Goal: Contribute content

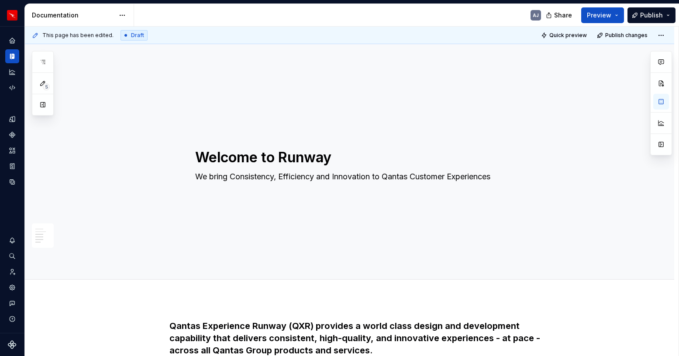
scroll to position [450, 0]
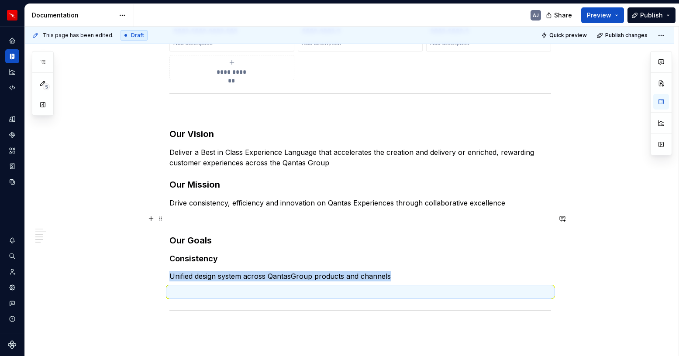
type textarea "*"
click at [214, 223] on p at bounding box center [360, 218] width 382 height 10
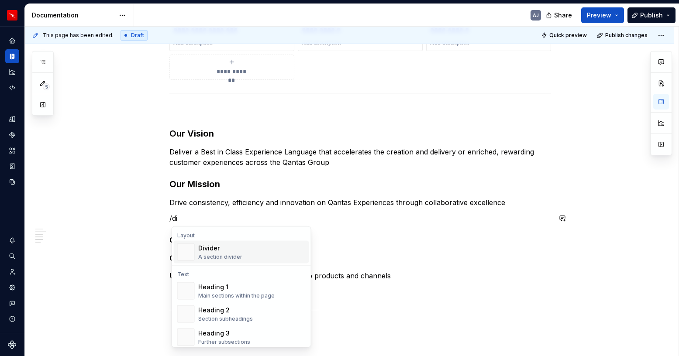
click at [206, 250] on div "Divider" at bounding box center [220, 248] width 44 height 9
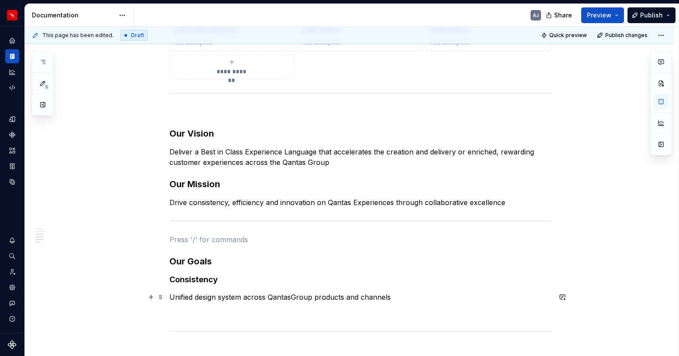
click at [397, 301] on p "Unified design system across QantasGroup products and channels​" at bounding box center [360, 297] width 382 height 10
click at [246, 330] on p "Quality & Innovation ​" at bounding box center [360, 329] width 382 height 10
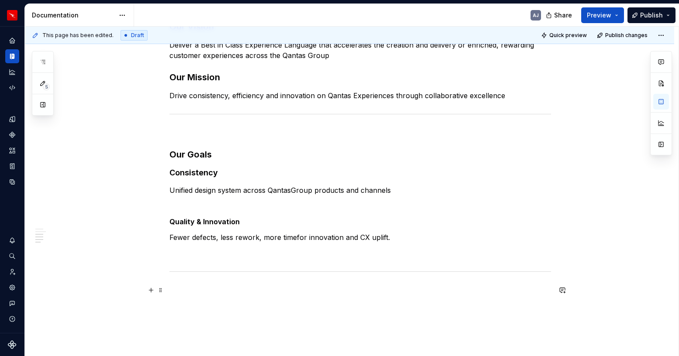
scroll to position [574, 0]
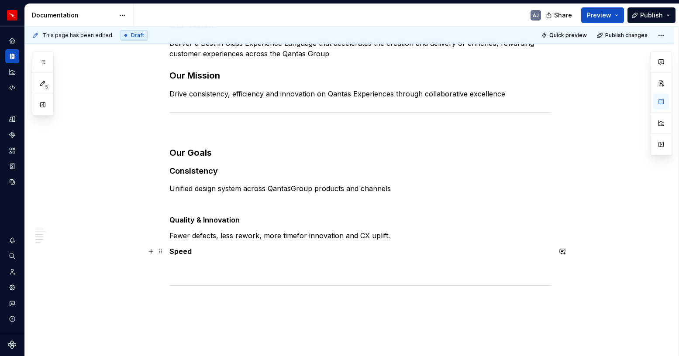
click at [197, 252] on p "Speed ​​" at bounding box center [360, 251] width 382 height 10
click at [296, 236] on p "Fewer defects, less rework, more timefor innovation and CX uplift.​" at bounding box center [360, 236] width 382 height 10
click at [389, 235] on p "Fewer defects, less rework, more time for innovation and CX uplift.​" at bounding box center [360, 236] width 382 height 10
click at [390, 236] on p "Fewer defects, less rework, more time for innovation and CX uplift.​" at bounding box center [360, 236] width 382 height 10
click at [396, 184] on p "Unified design system across QantasGroup products and channels​" at bounding box center [360, 188] width 382 height 10
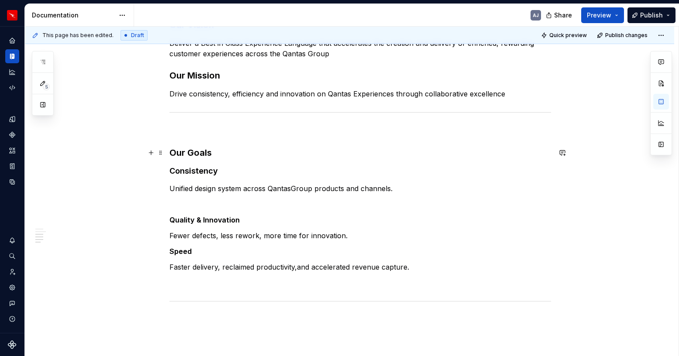
click at [196, 152] on h3 "Our Goals" at bounding box center [360, 153] width 382 height 12
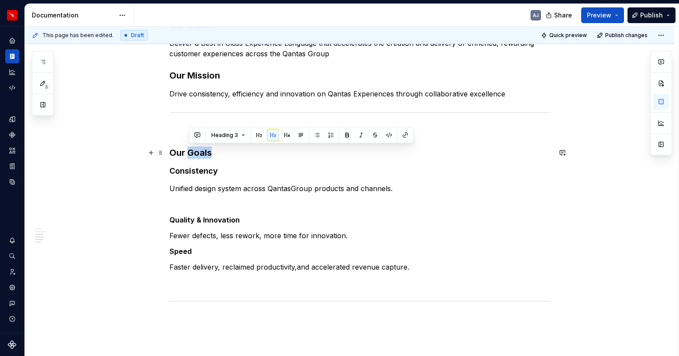
click at [196, 152] on h3 "Our Goals" at bounding box center [360, 153] width 382 height 12
click at [225, 134] on button "Heading 3" at bounding box center [211, 135] width 42 height 12
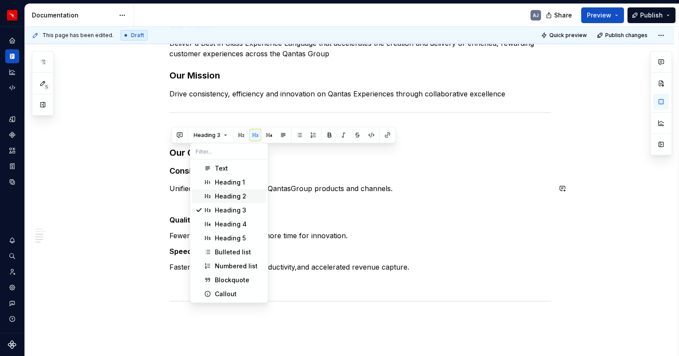
click at [232, 196] on div "Heading 2" at bounding box center [230, 196] width 31 height 9
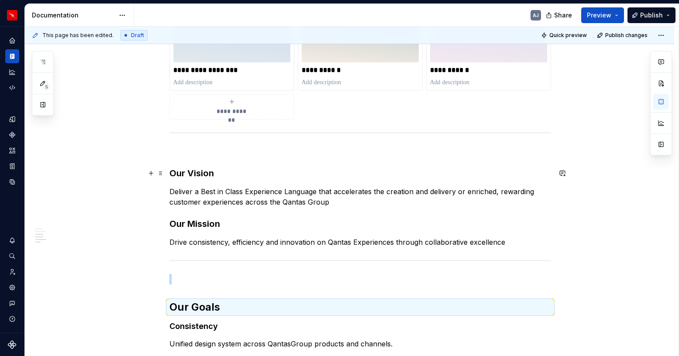
scroll to position [422, 0]
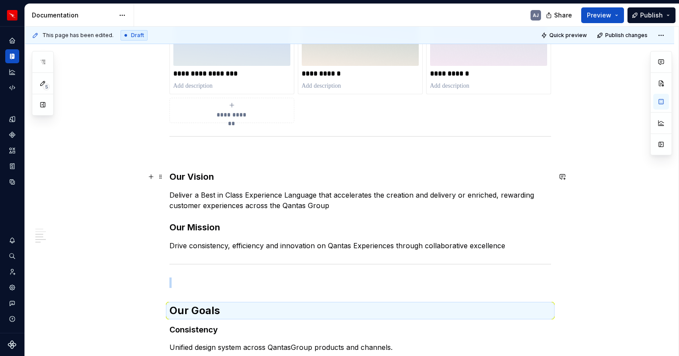
click at [196, 176] on h3 "Our Vision" at bounding box center [360, 177] width 382 height 12
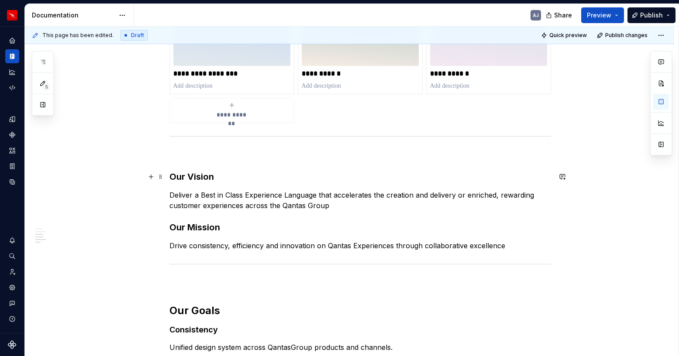
click at [196, 176] on h3 "Our Vision" at bounding box center [360, 177] width 382 height 12
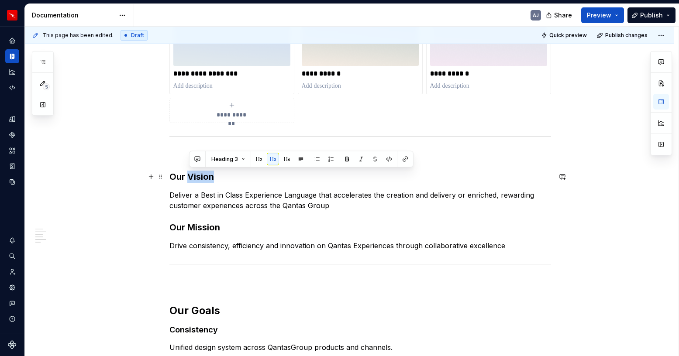
click at [196, 176] on h3 "Our Vision" at bounding box center [360, 177] width 382 height 12
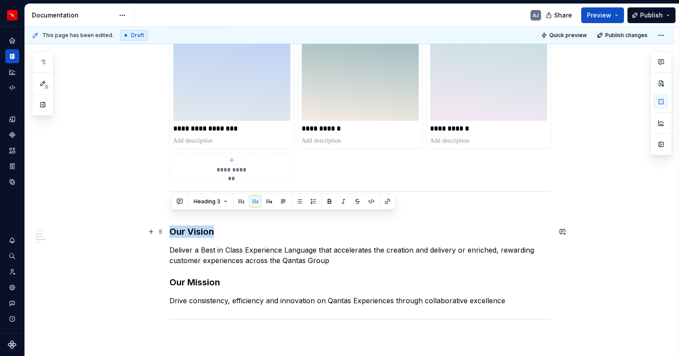
scroll to position [367, 0]
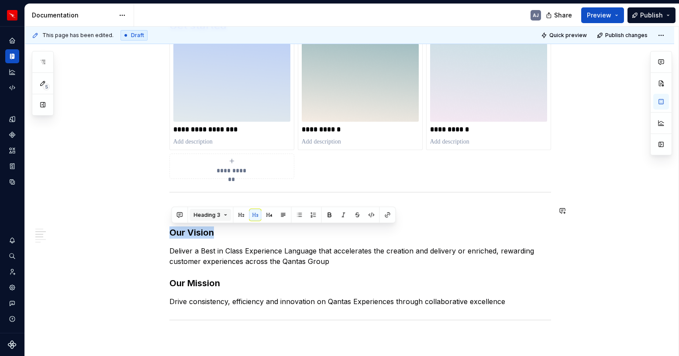
click at [225, 214] on button "Heading 3" at bounding box center [211, 215] width 42 height 12
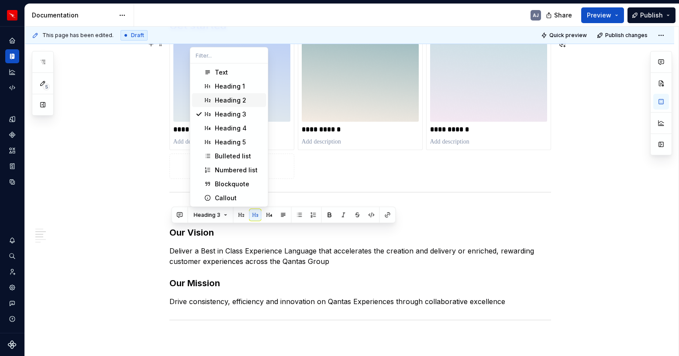
click at [225, 99] on div "Heading 2" at bounding box center [230, 100] width 31 height 9
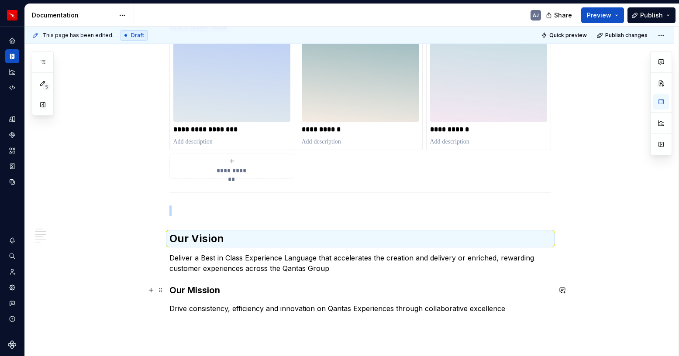
click at [200, 286] on h3 "Our Mission" at bounding box center [360, 290] width 382 height 12
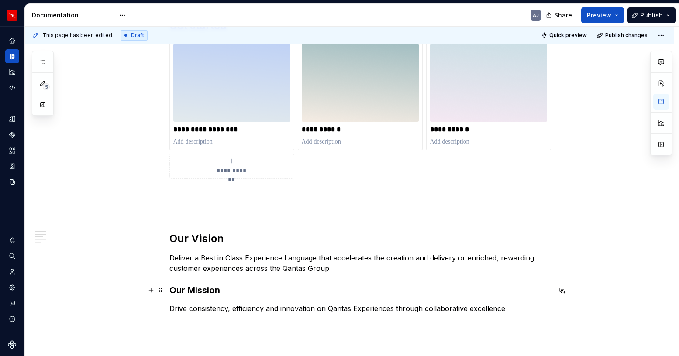
click at [200, 286] on h3 "Our Mission" at bounding box center [360, 290] width 382 height 12
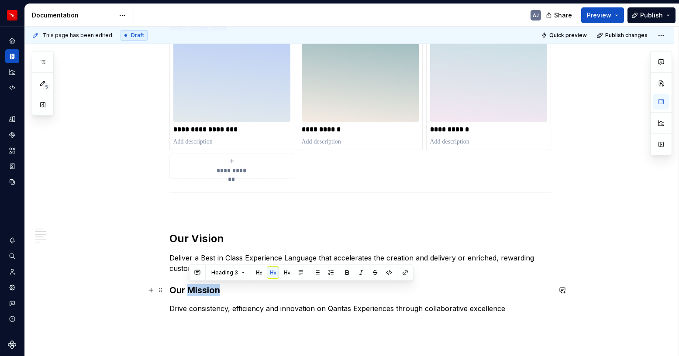
click at [200, 286] on h3 "Our Mission" at bounding box center [360, 290] width 382 height 12
click at [240, 273] on button "button" at bounding box center [241, 273] width 12 height 12
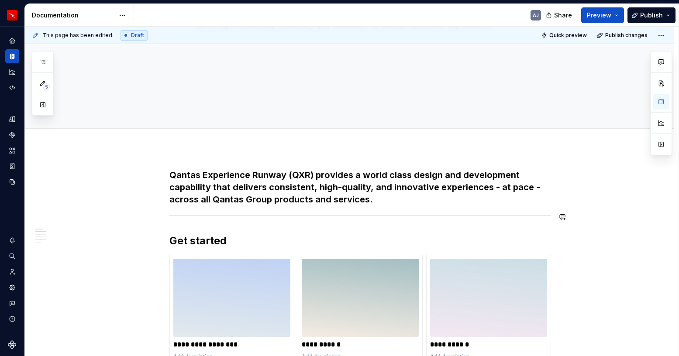
scroll to position [158, 0]
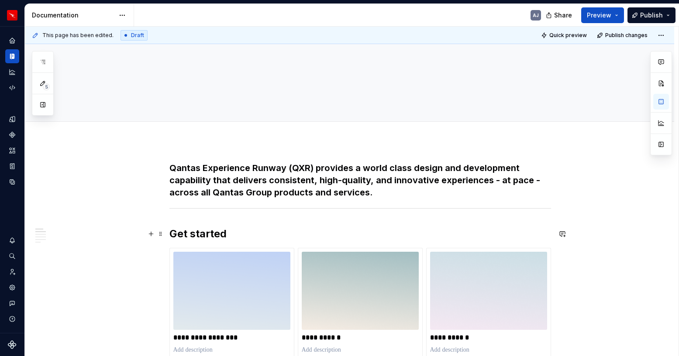
click at [199, 235] on h2 "Get started" at bounding box center [360, 234] width 382 height 14
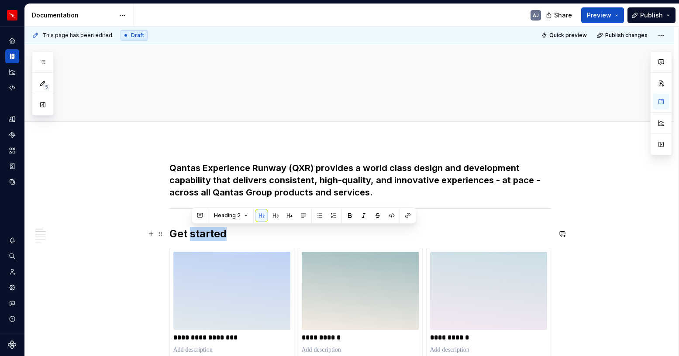
click at [199, 235] on h2 "Get started" at bounding box center [360, 234] width 382 height 14
click at [291, 173] on h3 "Qantas Experience Runway (QXR) provides a world class design and development ca…" at bounding box center [360, 180] width 382 height 37
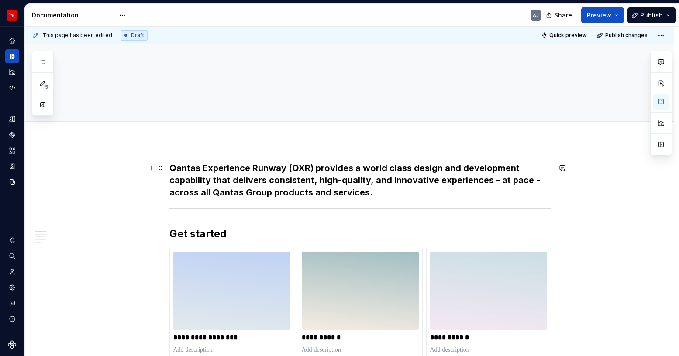
click at [291, 173] on h3 "Qantas Experience Runway (QXR) provides a world class design and development ca…" at bounding box center [360, 180] width 382 height 37
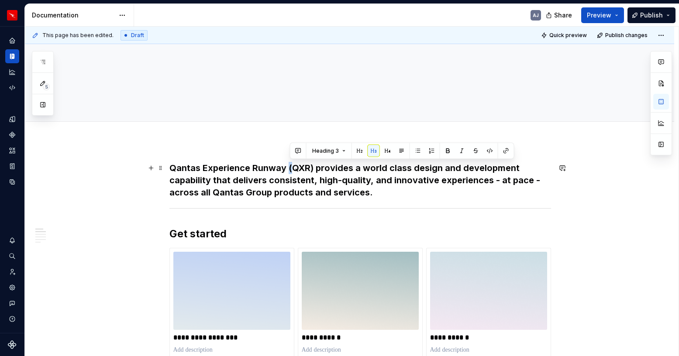
click at [291, 173] on h3 "Qantas Experience Runway (QXR) provides a world class design and development ca…" at bounding box center [360, 180] width 382 height 37
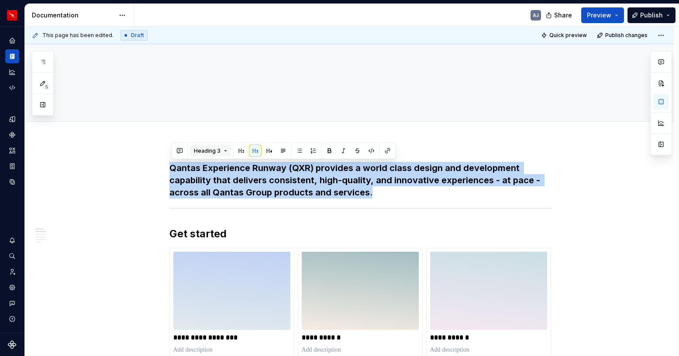
click at [225, 153] on button "Heading 3" at bounding box center [211, 151] width 42 height 12
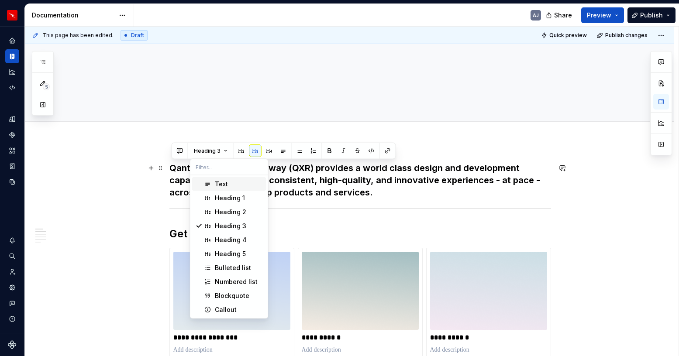
click at [229, 183] on div "Text" at bounding box center [239, 184] width 48 height 9
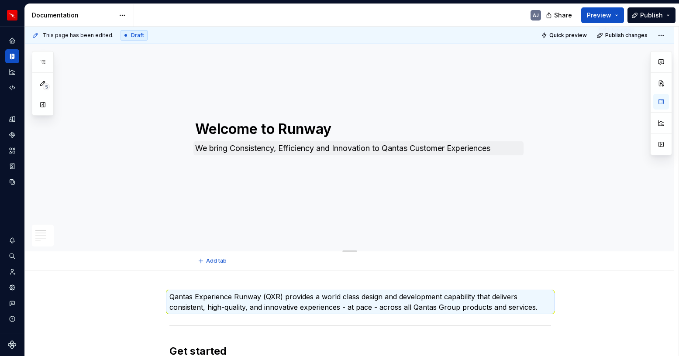
scroll to position [42, 0]
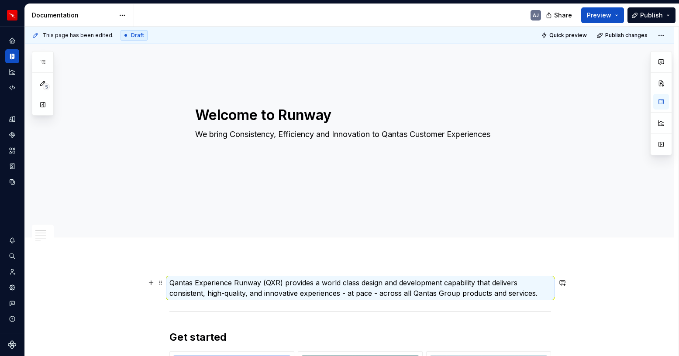
click at [299, 287] on p "Qantas Experience Runway (QXR) provides a world class design and development ca…" at bounding box center [360, 288] width 382 height 21
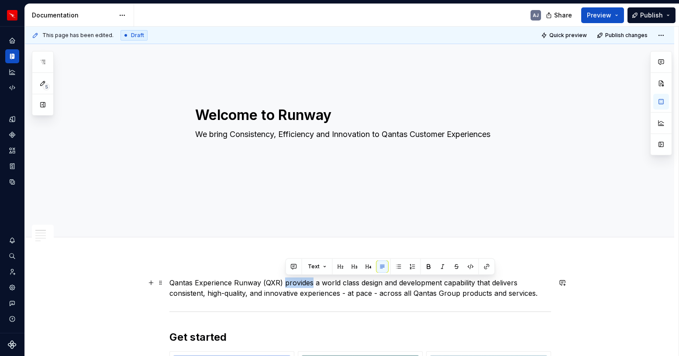
click at [299, 287] on p "Qantas Experience Runway (QXR) provides a world class design and development ca…" at bounding box center [360, 288] width 382 height 21
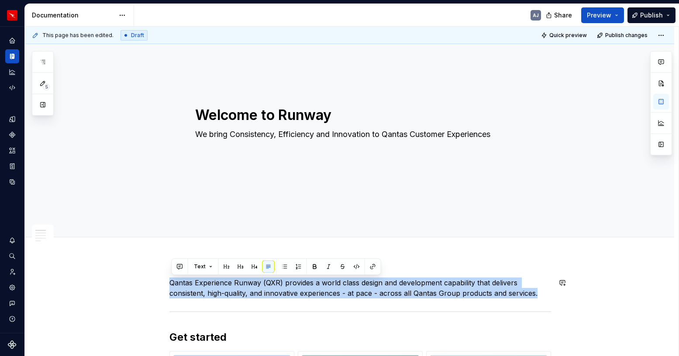
copy p "Qantas Experience Runway (QXR) provides a world class design and development ca…"
type textarea "*"
click at [284, 136] on textarea "We bring Consistency, Efficiency and Innovation to Qantas Customer Experiences" at bounding box center [359, 135] width 330 height 14
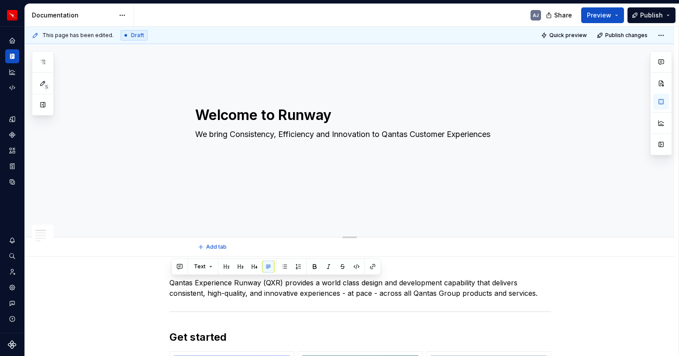
click at [284, 136] on textarea "We bring Consistency, Efficiency and Innovation to Qantas Customer Experiences" at bounding box center [359, 135] width 330 height 14
paste textarea "Qantas Experience Runway (QXR) provides a world class design and development ca…"
type textarea "Qantas Experience Runway (QXR) provides a world class design and development ca…"
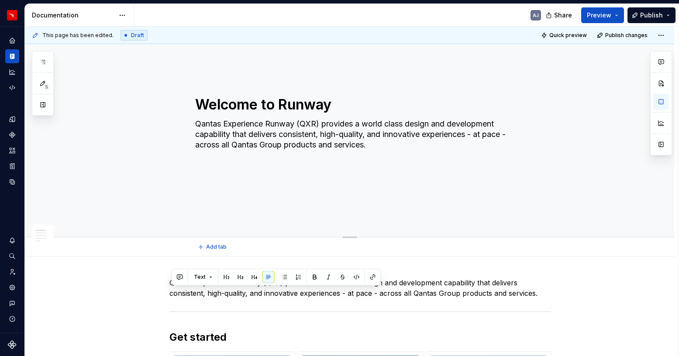
scroll to position [32, 0]
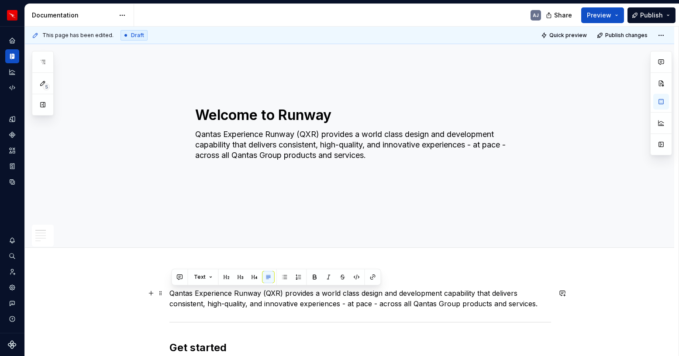
type textarea "*"
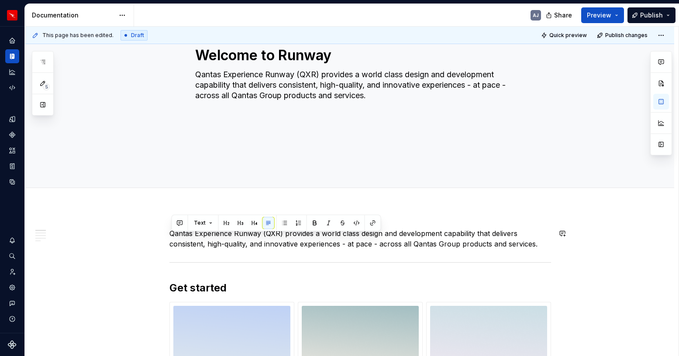
scroll to position [86, 0]
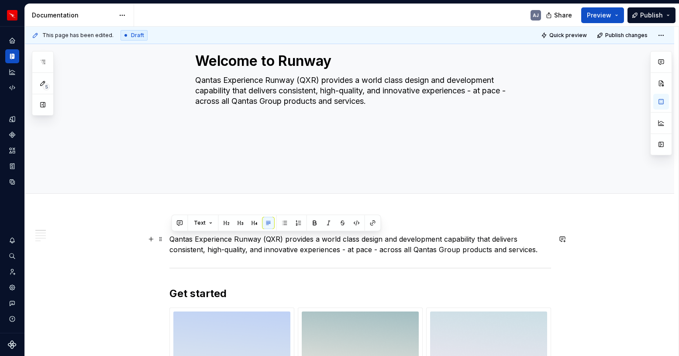
type textarea "Qantas Experience Runway (QXR) provides a world class design and development ca…"
click at [394, 243] on p "Qantas Experience Runway (QXR) provides a world class design and development ca…" at bounding box center [360, 244] width 382 height 21
click at [227, 238] on p "Qantas Experience Runway (QXR) provides a world class design and development ca…" at bounding box center [360, 244] width 382 height 21
click at [162, 242] on span at bounding box center [160, 239] width 7 height 12
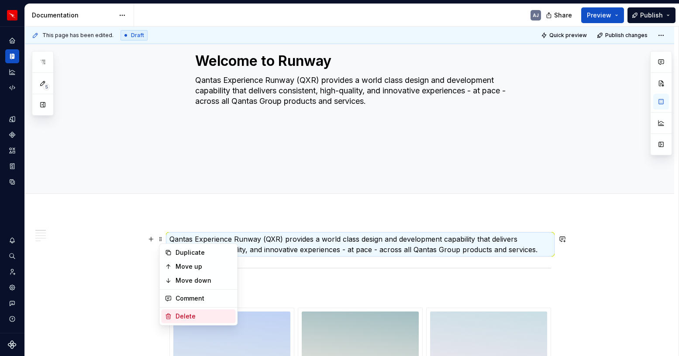
click at [196, 316] on div "Delete" at bounding box center [204, 316] width 57 height 9
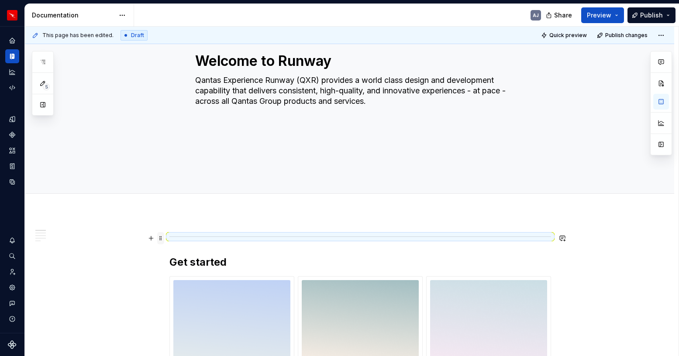
click at [162, 237] on span at bounding box center [160, 238] width 7 height 12
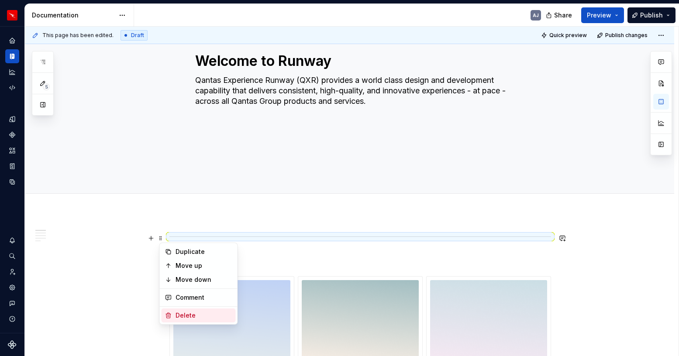
click at [193, 312] on div "Delete" at bounding box center [204, 315] width 57 height 9
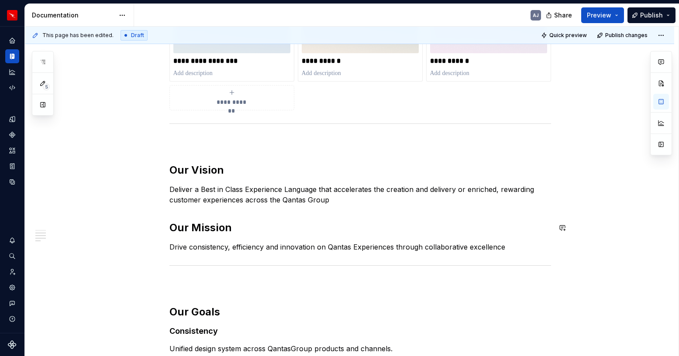
scroll to position [368, 0]
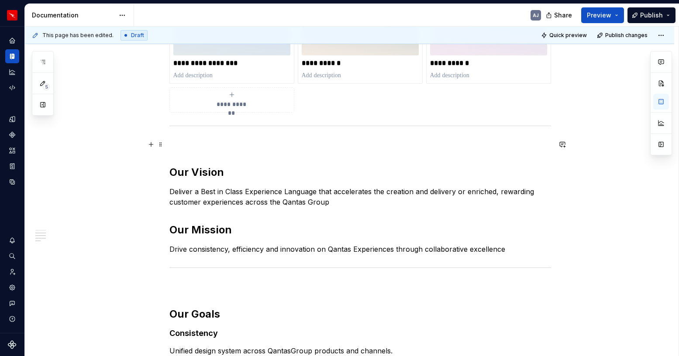
click at [193, 148] on p at bounding box center [360, 144] width 382 height 10
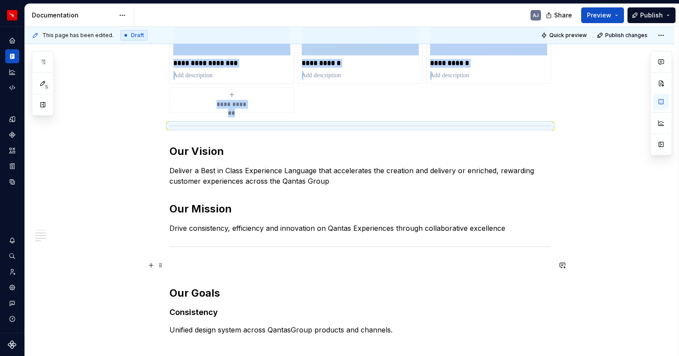
click at [191, 268] on p at bounding box center [360, 265] width 382 height 10
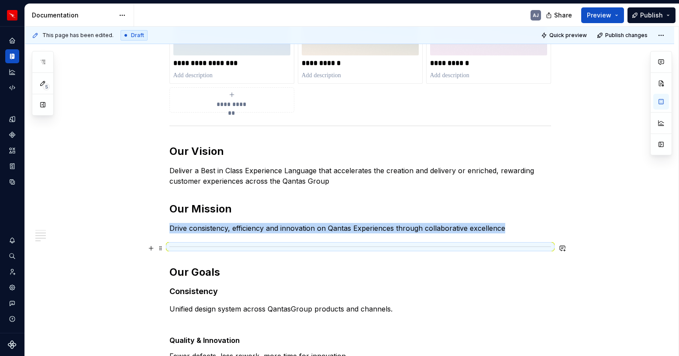
click at [233, 246] on div at bounding box center [360, 247] width 382 height 6
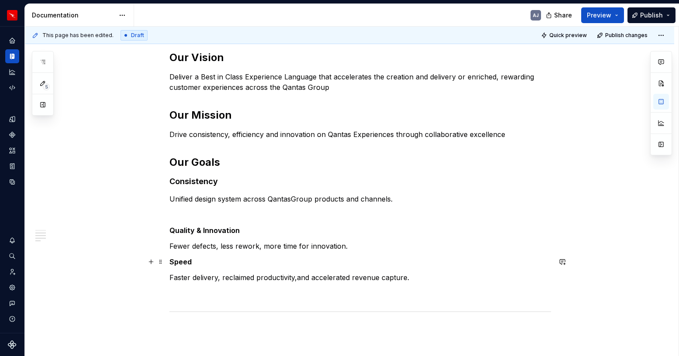
scroll to position [463, 0]
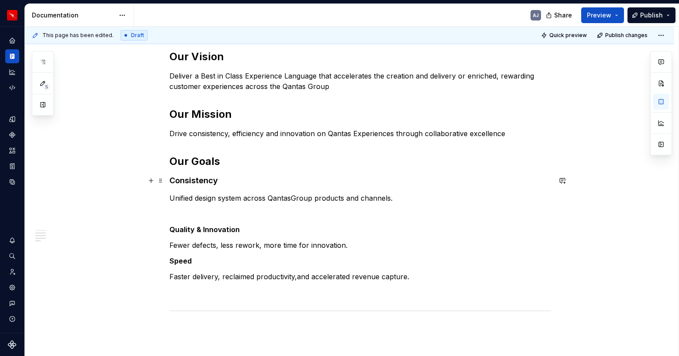
click at [203, 182] on h4 "Consistency" at bounding box center [360, 181] width 382 height 10
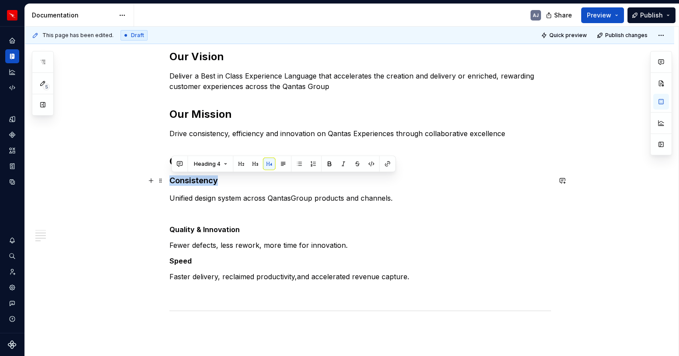
click at [203, 182] on h4 "Consistency" at bounding box center [360, 181] width 382 height 10
click at [256, 164] on button "button" at bounding box center [255, 164] width 12 height 12
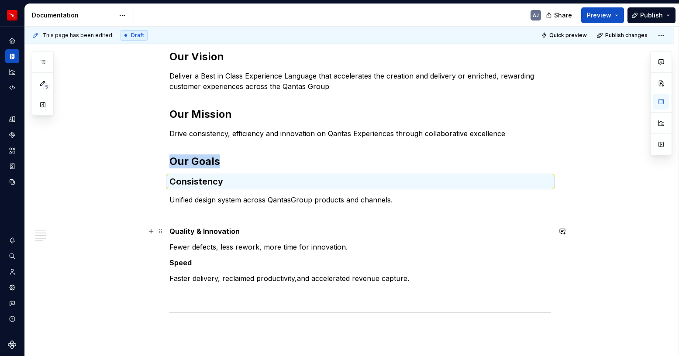
click at [199, 231] on strong "Quality & Innovation" at bounding box center [204, 231] width 70 height 9
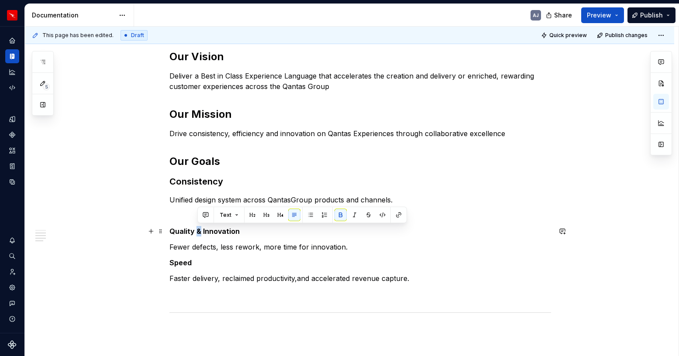
click at [199, 231] on strong "Quality & Innovation" at bounding box center [204, 231] width 70 height 9
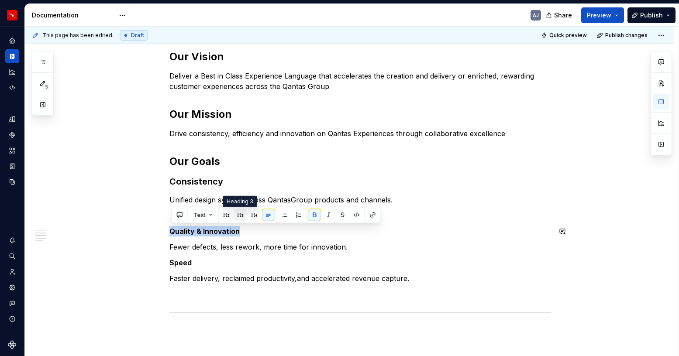
click at [236, 217] on button "button" at bounding box center [241, 215] width 12 height 12
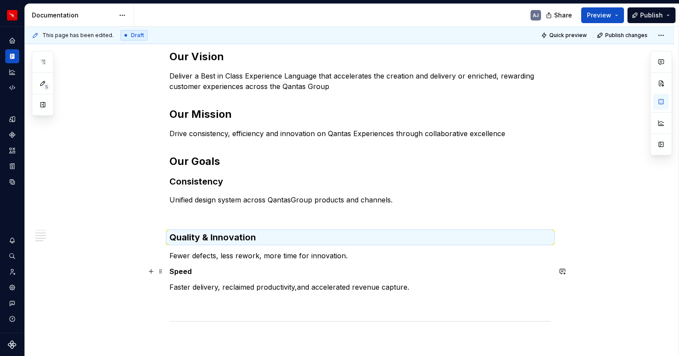
click at [189, 272] on strong "Speed" at bounding box center [180, 271] width 22 height 9
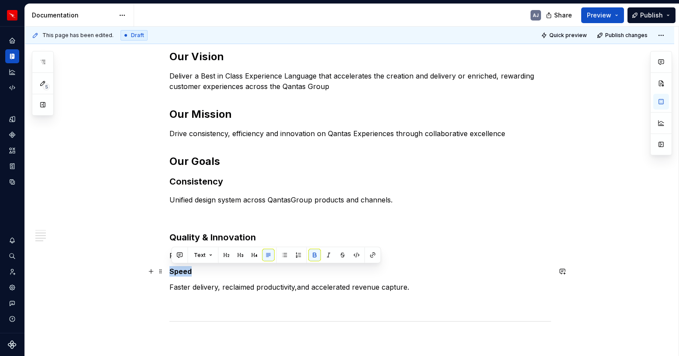
click at [189, 272] on strong "Speed" at bounding box center [180, 271] width 22 height 9
click at [239, 257] on button "button" at bounding box center [241, 255] width 12 height 12
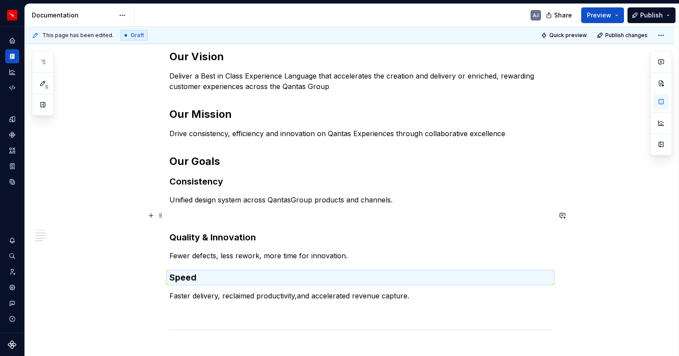
click at [194, 218] on p at bounding box center [360, 216] width 382 height 10
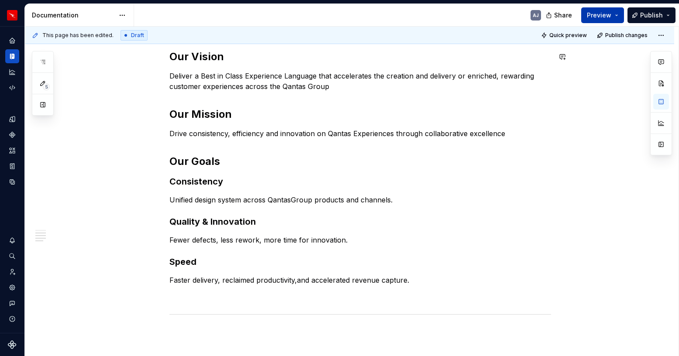
click at [607, 12] on span "Preview" at bounding box center [599, 15] width 24 height 9
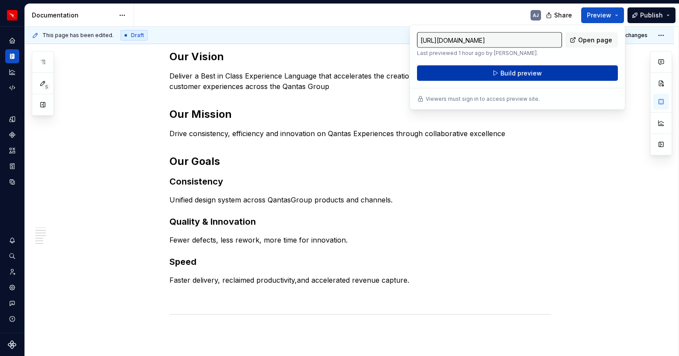
click at [537, 69] on span "Build preview" at bounding box center [522, 73] width 42 height 9
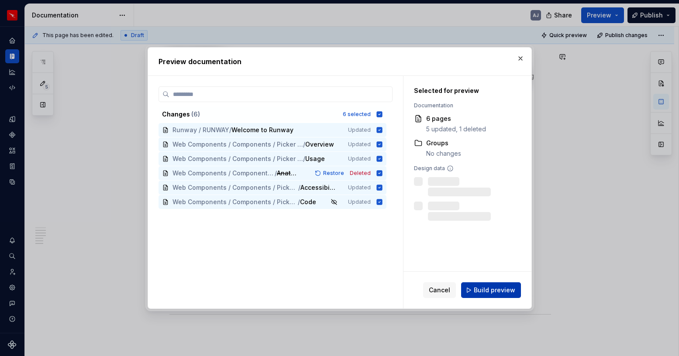
click at [491, 290] on span "Build preview" at bounding box center [495, 290] width 42 height 9
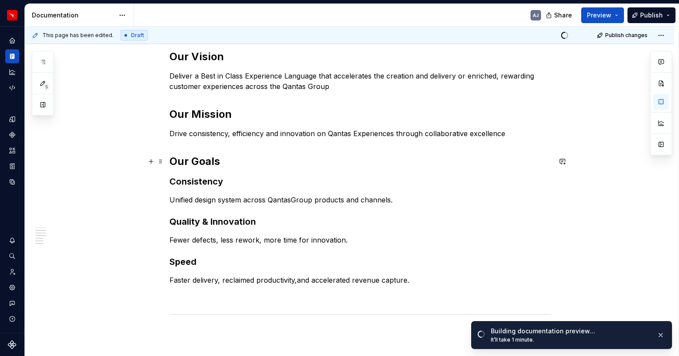
scroll to position [432, 0]
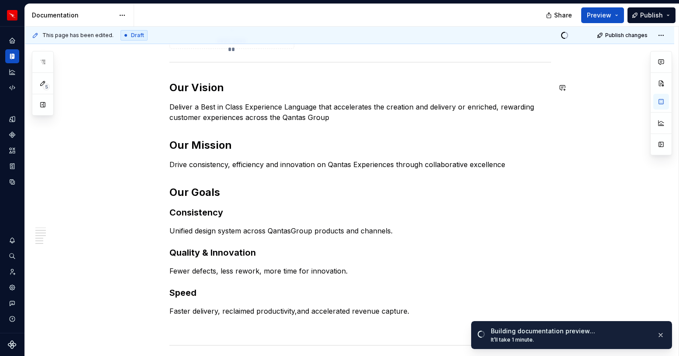
type textarea "*"
